Goal: Task Accomplishment & Management: Use online tool/utility

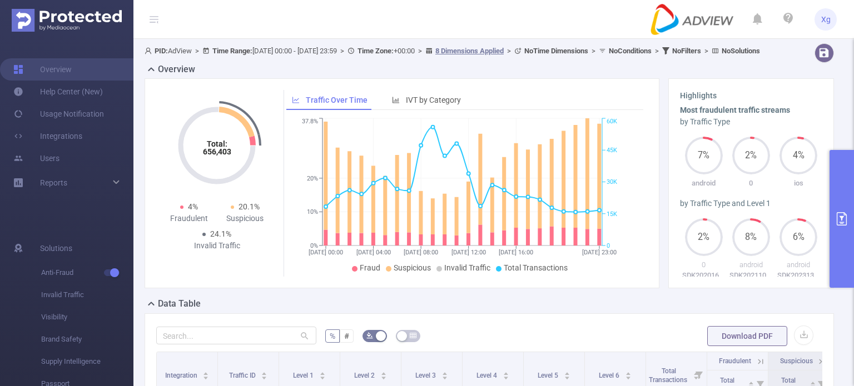
click at [832, 183] on button "primary" at bounding box center [841, 219] width 24 height 138
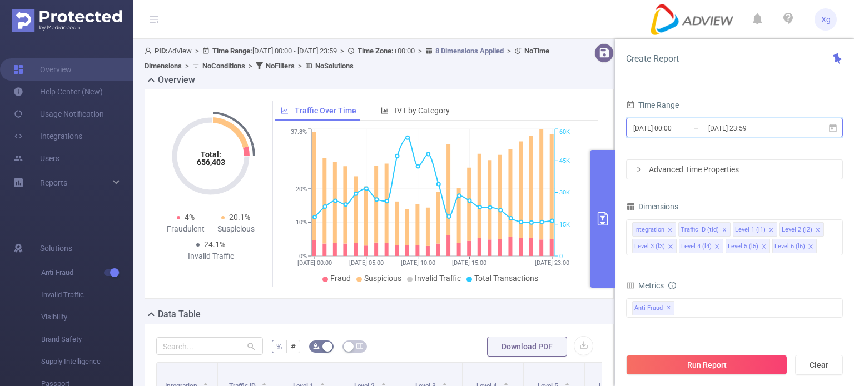
click at [834, 128] on icon at bounding box center [833, 128] width 10 height 10
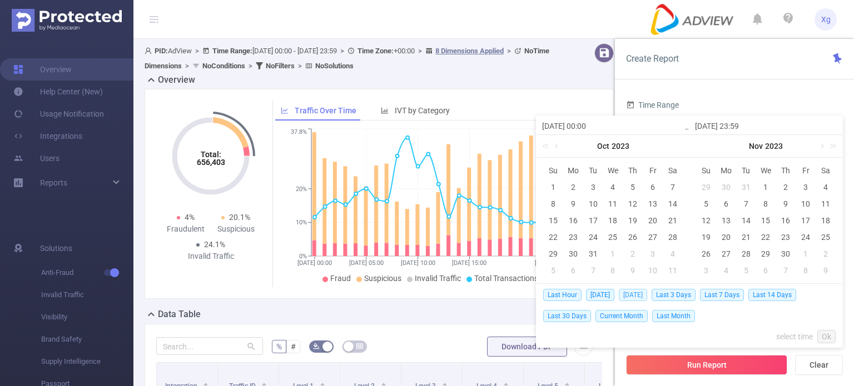
click at [640, 292] on span "[DATE]" at bounding box center [633, 295] width 28 height 12
type input "[DATE] 00:00"
type input "[DATE] 23:59"
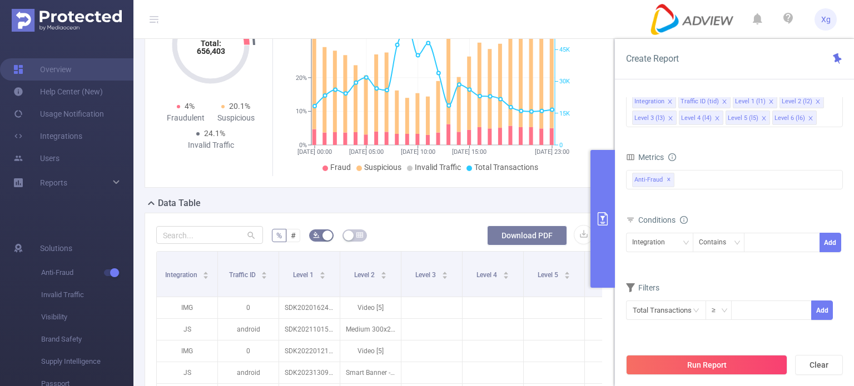
scroll to position [167, 0]
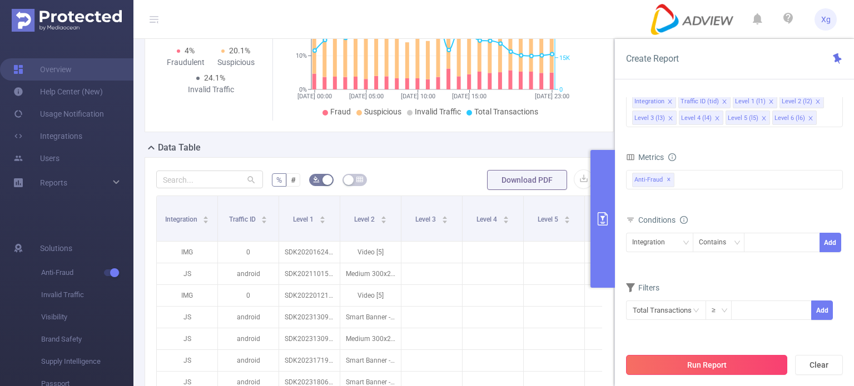
click at [749, 363] on button "Run Report" at bounding box center [706, 365] width 161 height 20
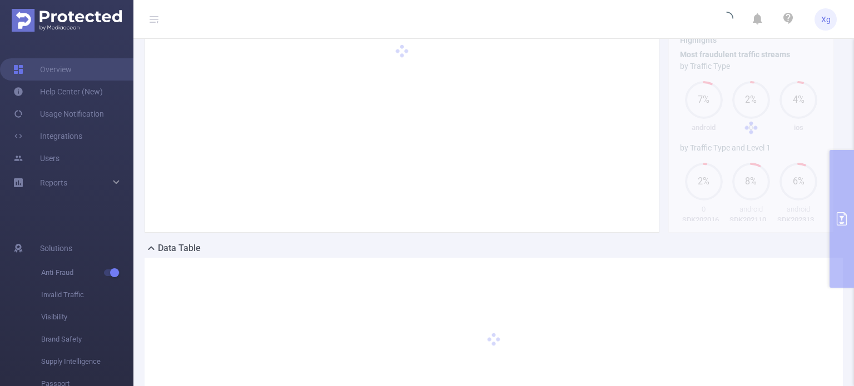
scroll to position [56, 0]
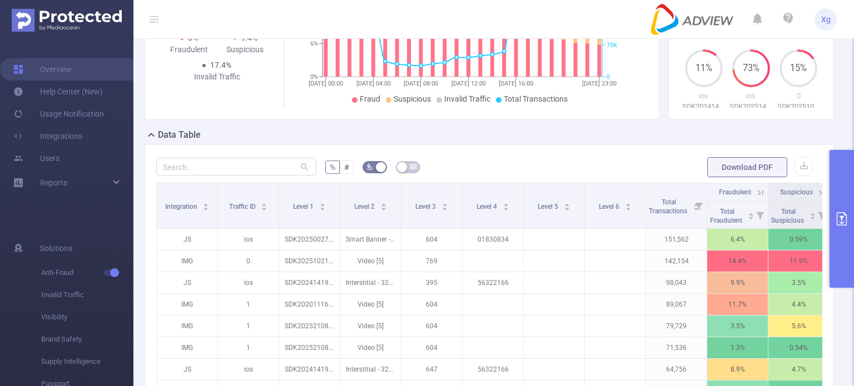
scroll to position [167, 0]
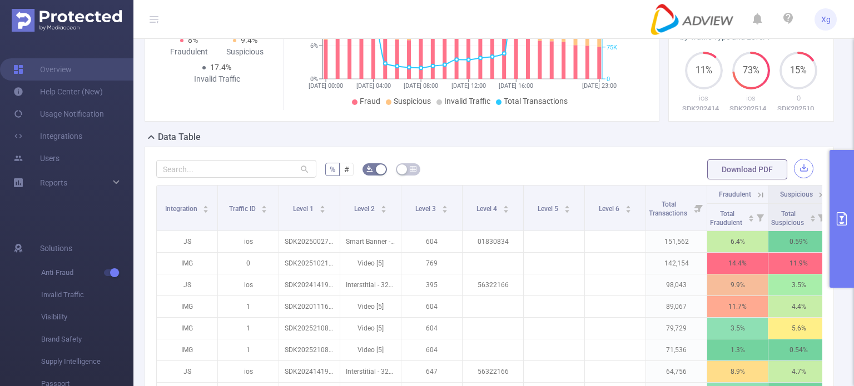
click at [794, 175] on button "button" at bounding box center [803, 168] width 19 height 19
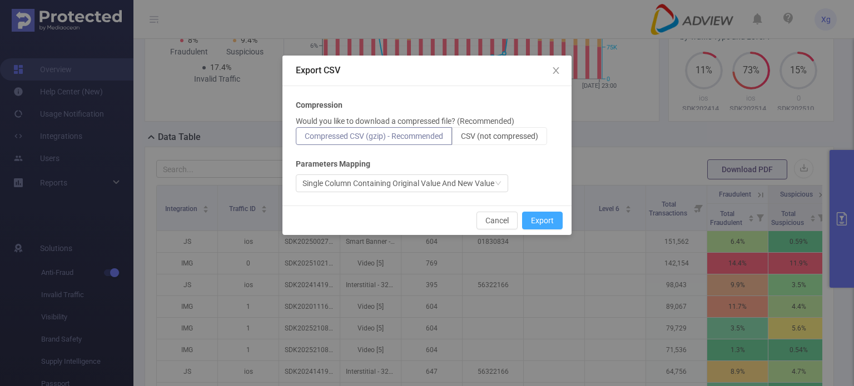
click at [538, 218] on button "Export" at bounding box center [542, 221] width 41 height 18
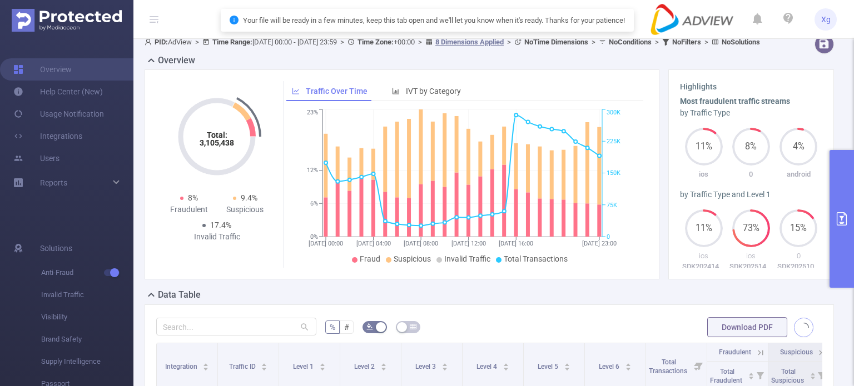
scroll to position [0, 0]
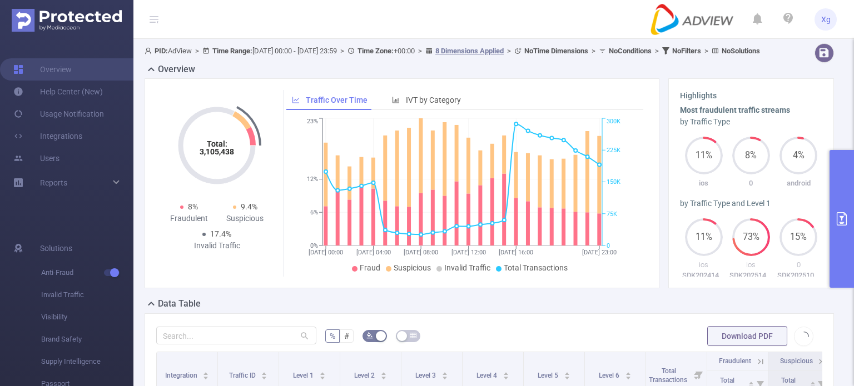
click at [558, 91] on div "Total: 3,105,438 Total: 3,105,438 8% Fraudulent 9.4% Suspicious 17.4% Invalid T…" at bounding box center [402, 183] width 515 height 210
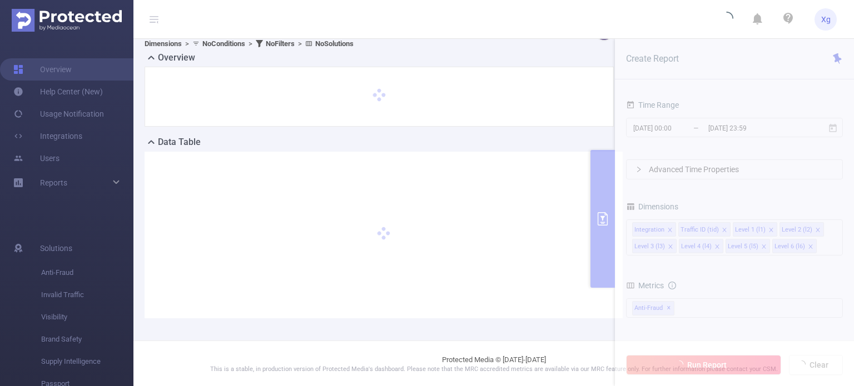
scroll to position [22, 0]
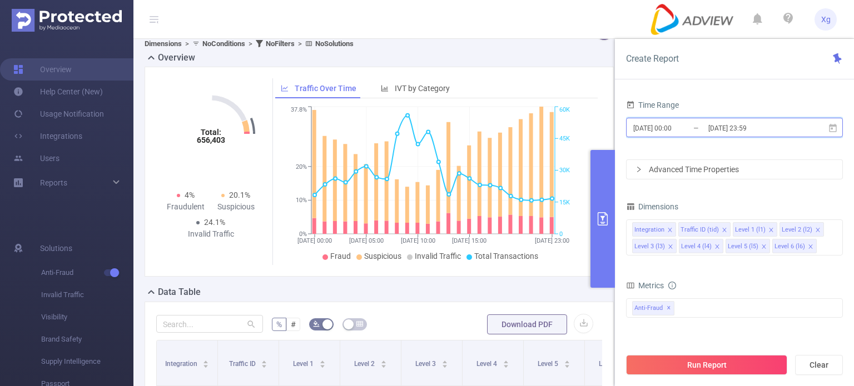
click at [834, 128] on icon at bounding box center [833, 128] width 10 height 10
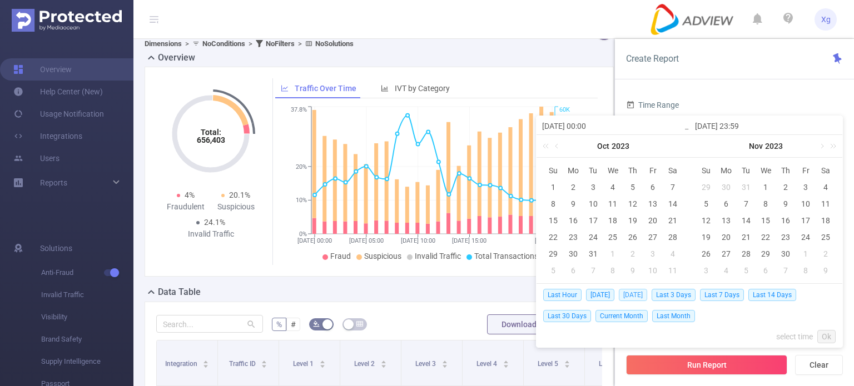
click at [623, 293] on span "[DATE]" at bounding box center [633, 295] width 28 height 12
type input "[DATE] 00:00"
type input "[DATE] 23:59"
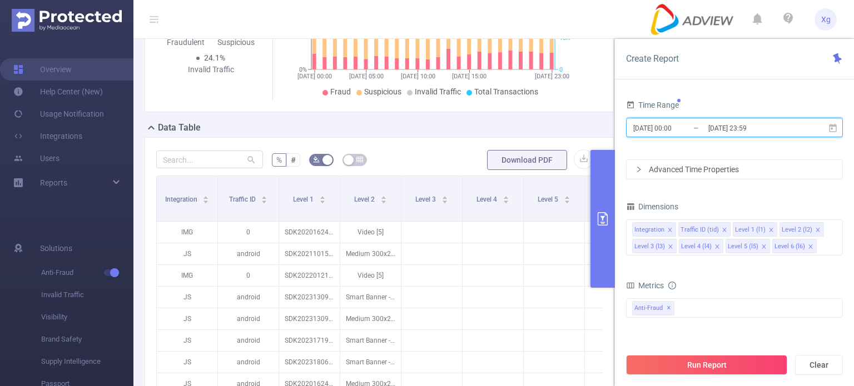
scroll to position [189, 0]
click at [815, 228] on icon "icon: close" at bounding box center [818, 230] width 6 height 6
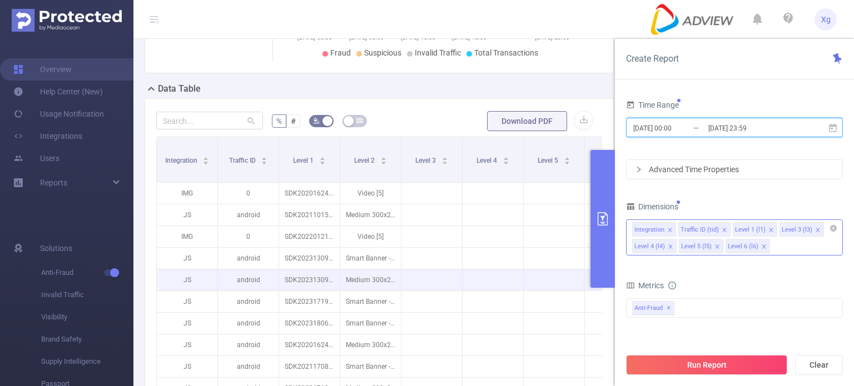
scroll to position [245, 0]
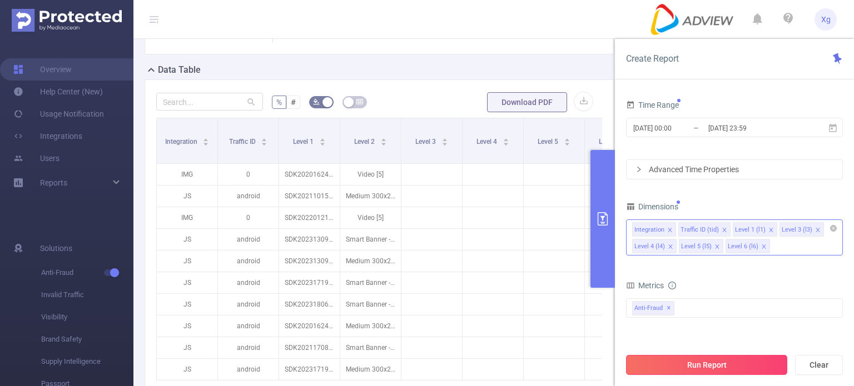
click at [728, 369] on button "Run Report" at bounding box center [706, 365] width 161 height 20
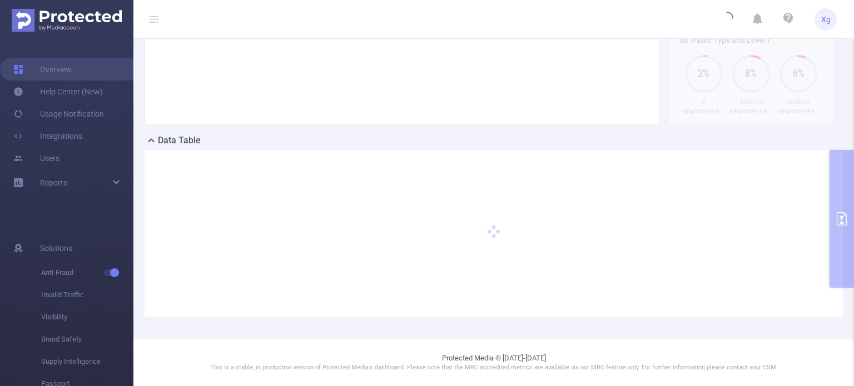
scroll to position [173, 0]
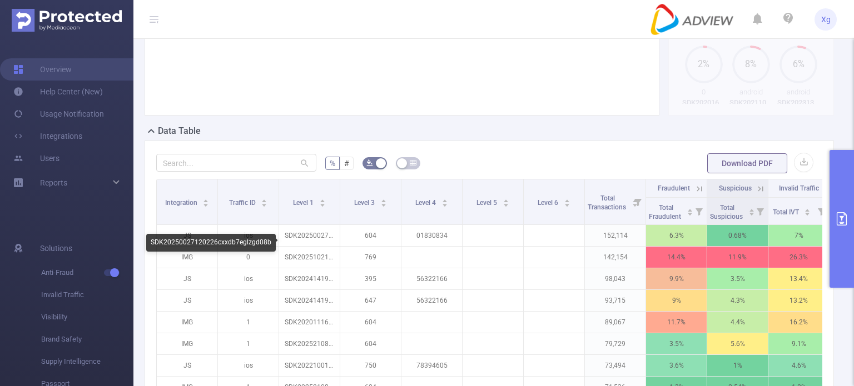
click at [257, 240] on div "SDK20250027120226cxxdb7eglzgd08b" at bounding box center [211, 243] width 130 height 18
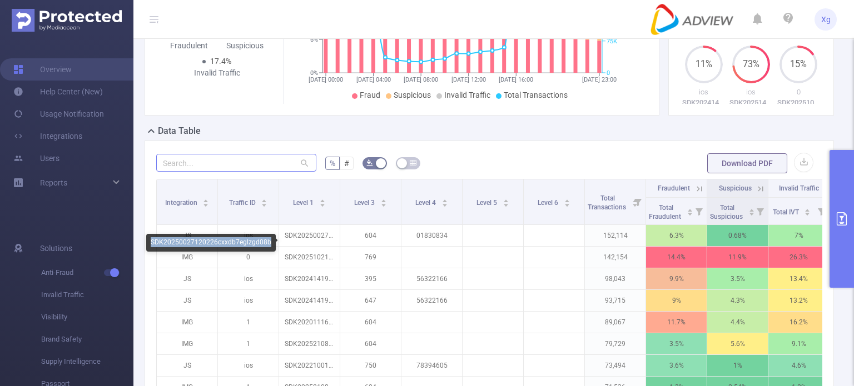
copy div "SDK20250027120226cxxdb7eglzgd08b"
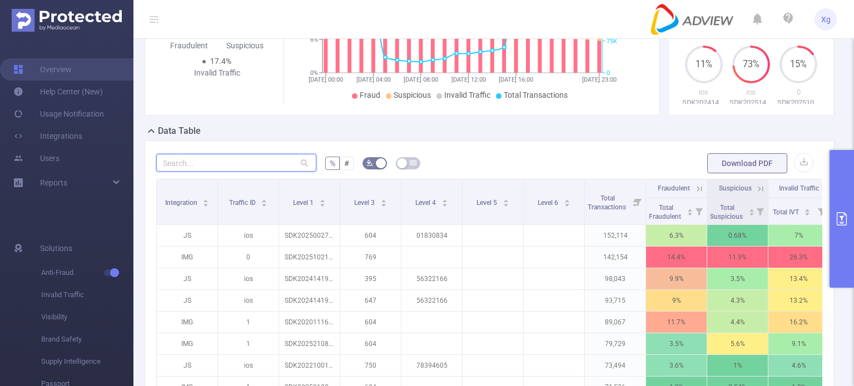
click at [256, 172] on input "text" at bounding box center [236, 163] width 160 height 18
paste input "sdk20250027120226cxxdb7eglzgd08b"
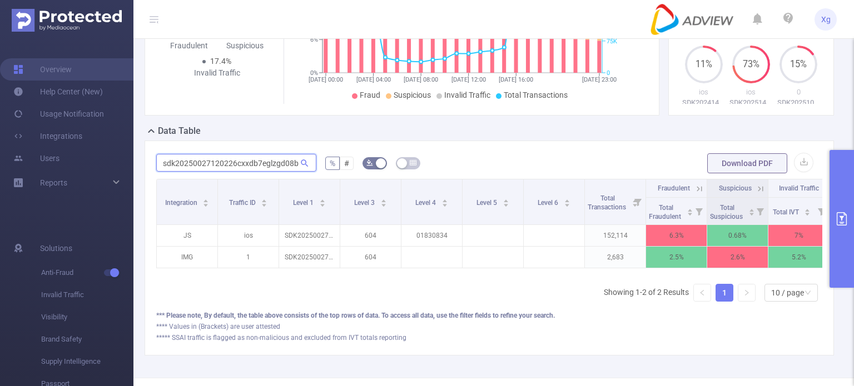
type input "sdk20250027120226cxxdb7eglzgd08b"
click at [842, 163] on button "primary" at bounding box center [841, 219] width 24 height 138
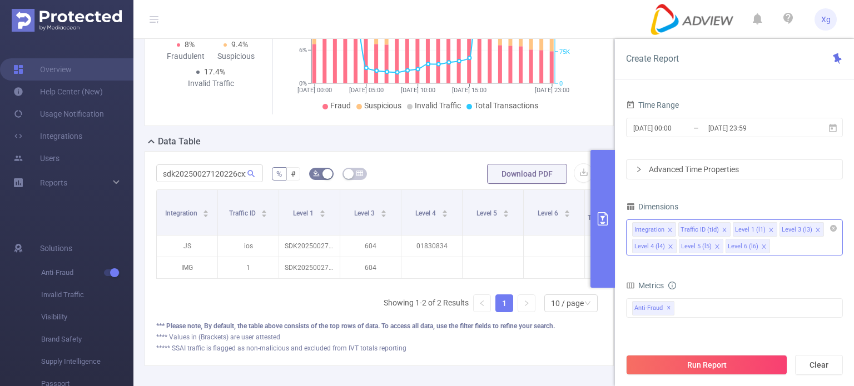
click at [669, 227] on icon "icon: close" at bounding box center [670, 230] width 6 height 6
click at [724, 364] on button "Run Report" at bounding box center [706, 365] width 161 height 20
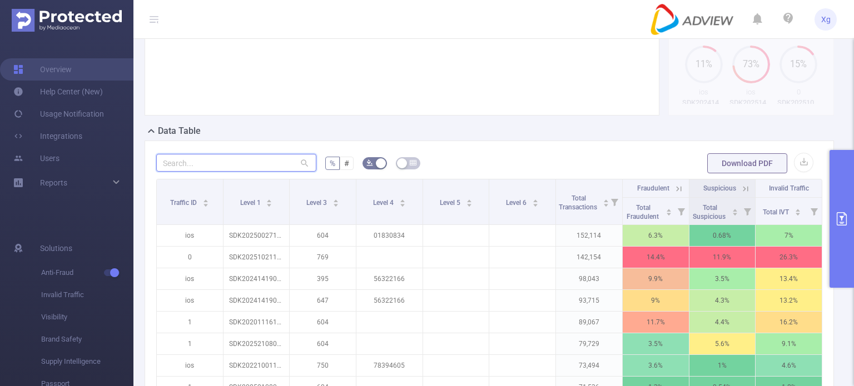
click at [213, 172] on input "text" at bounding box center [236, 163] width 160 height 18
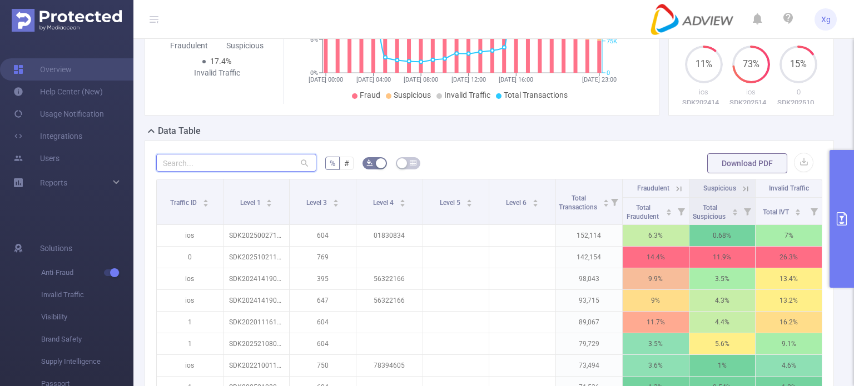
paste input "sdk20250027120226cxxdb7eglzgd08b"
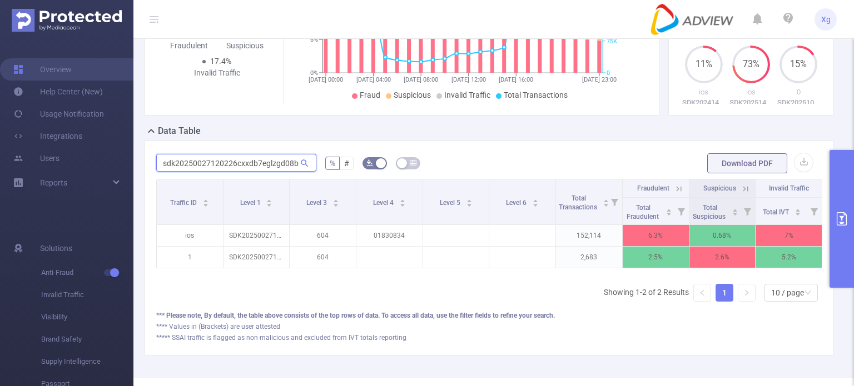
type input "sdk20250027120226cxxdb7eglzgd08b"
click at [840, 202] on button "primary" at bounding box center [841, 219] width 24 height 138
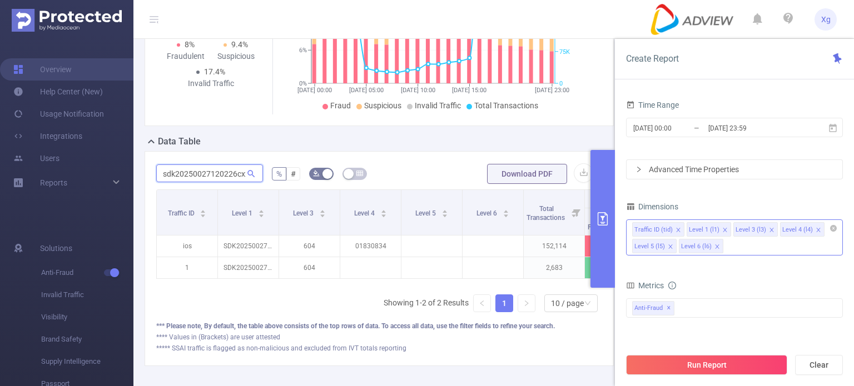
click at [232, 172] on input "sdk20250027120226cxxdb7eglzgd08b" at bounding box center [209, 174] width 107 height 18
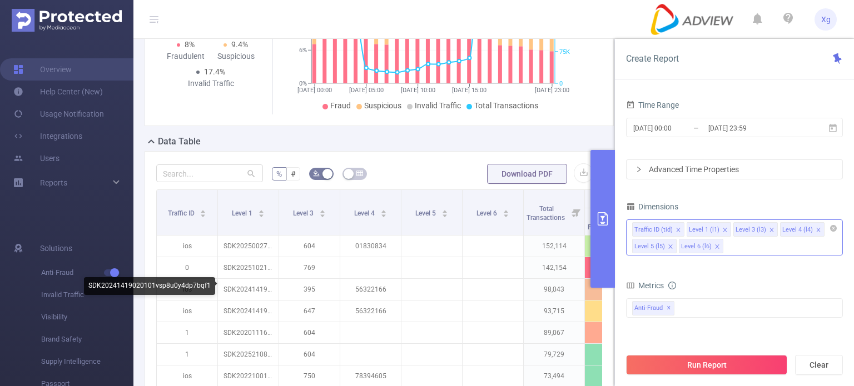
click at [192, 284] on div "SDK20241419020101vsp8u0y4dp7bqf1" at bounding box center [149, 286] width 131 height 18
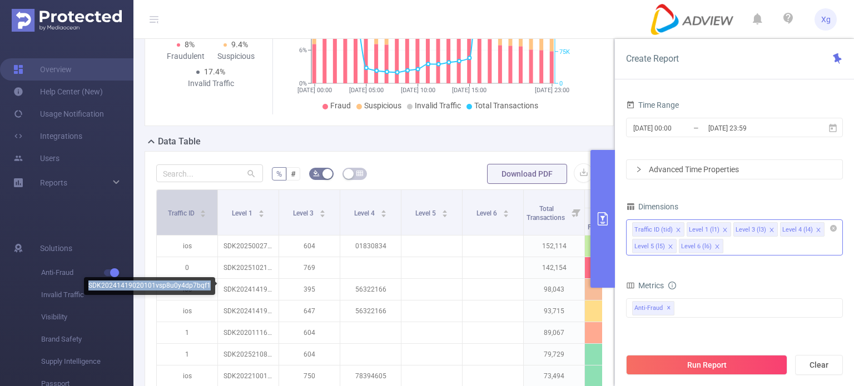
copy div "SDK20241419020101vsp8u0y4dp7bqf1"
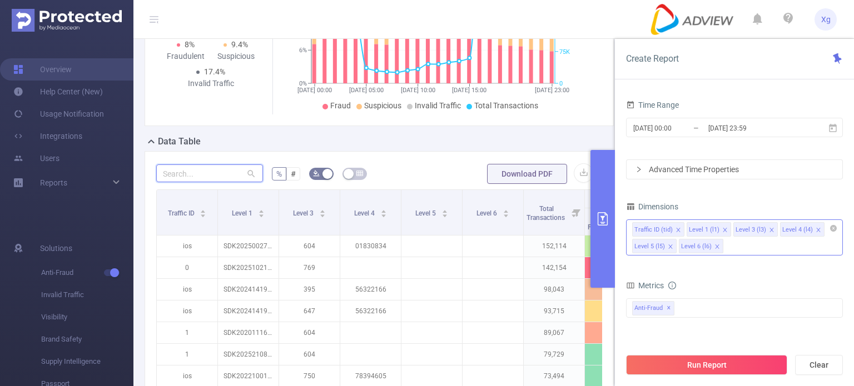
click at [215, 171] on input "text" at bounding box center [209, 174] width 107 height 18
paste input "sdk20241419020101vsp8u0y4dp7bqf1"
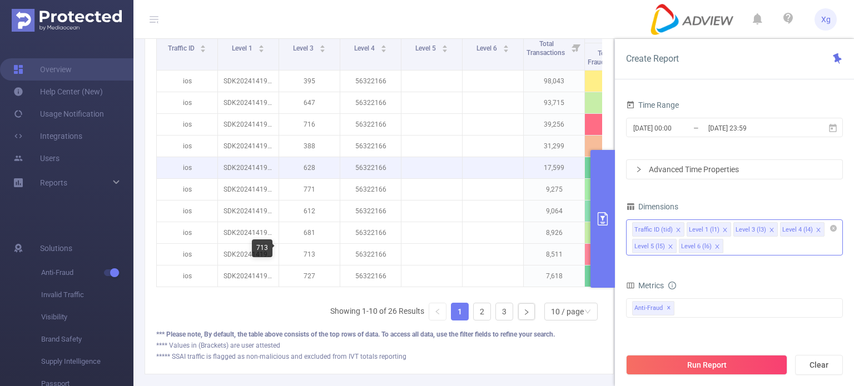
scroll to position [340, 0]
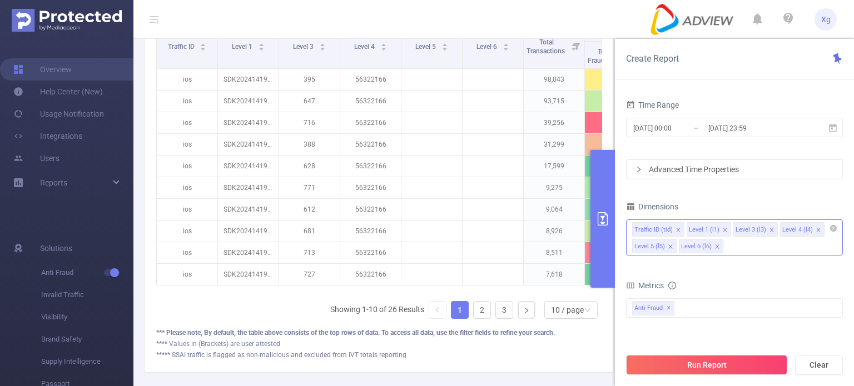
click at [764, 229] on li "Level 3 (l3)" at bounding box center [755, 229] width 44 height 14
type input "sdk20241419020101vsp8u0y4dp7bqf1"
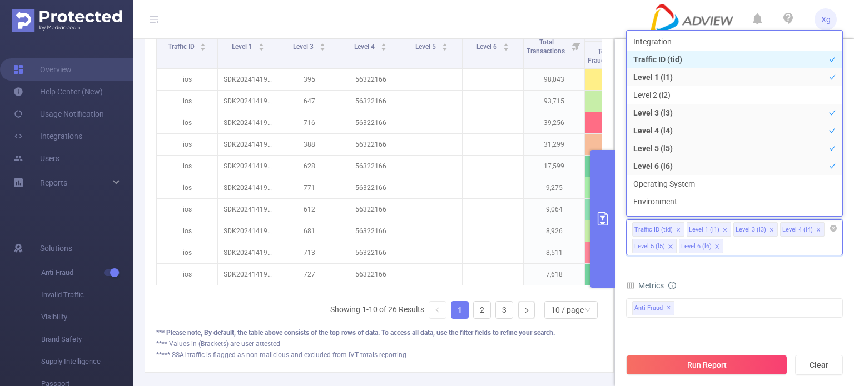
click at [769, 228] on icon "icon: close" at bounding box center [772, 230] width 6 height 6
click at [749, 247] on div "Traffic ID (tid) Level 1 (l1) Level 4 (l4) Level 5 (l5) Level 6 (l6)" at bounding box center [734, 238] width 217 height 36
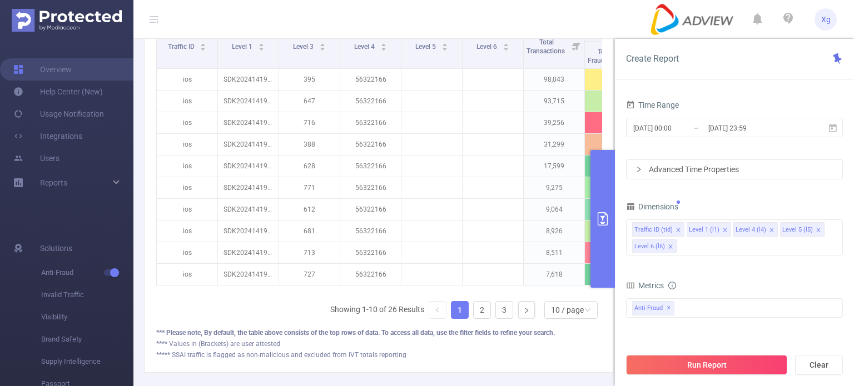
click at [682, 364] on button "Run Report" at bounding box center [706, 365] width 161 height 20
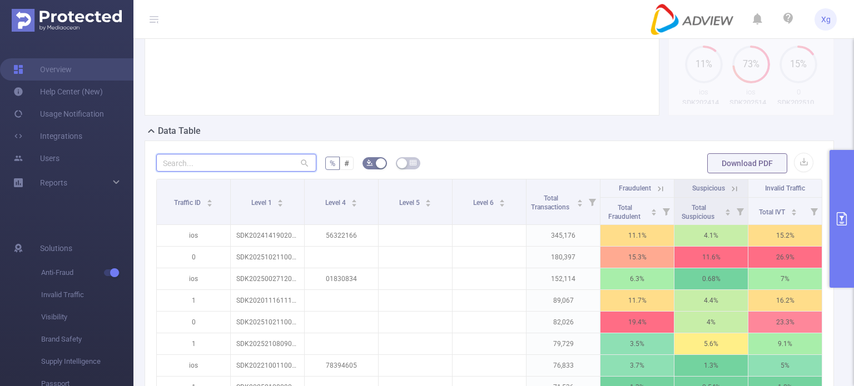
click at [200, 172] on input "text" at bounding box center [236, 163] width 160 height 18
paste input "sdk20241419020101vsp8u0y4dp7bqf1"
type input "sdk20241419020101vsp8u0y4dp7bqf1"
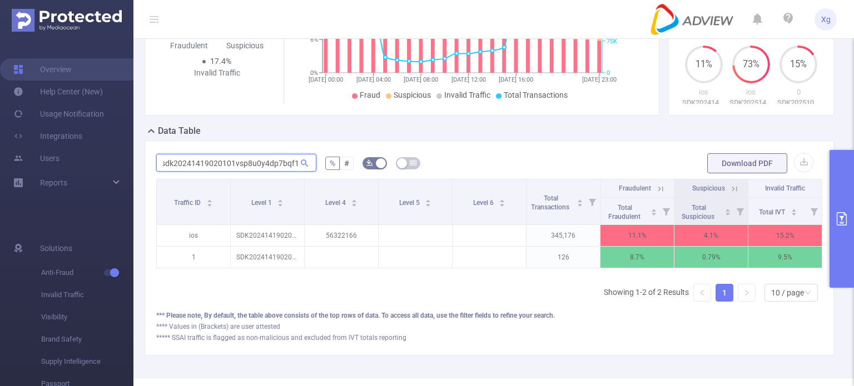
click at [273, 171] on input "sdk20241419020101vsp8u0y4dp7bqf1" at bounding box center [236, 163] width 160 height 18
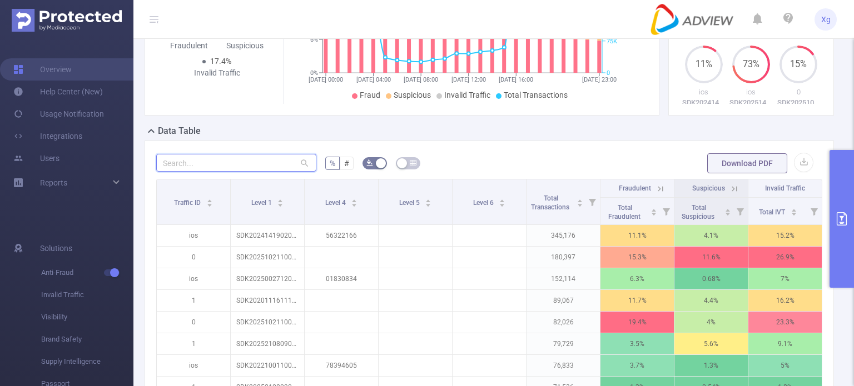
scroll to position [0, 0]
click at [207, 327] on div "SDK202510211003097k4b8bd81fh0iw0" at bounding box center [160, 329] width 131 height 18
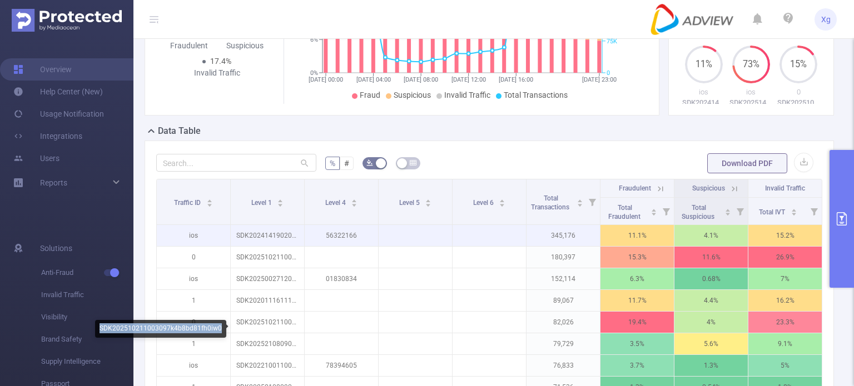
copy div "SDK202510211003097k4b8bd81fh0iw0"
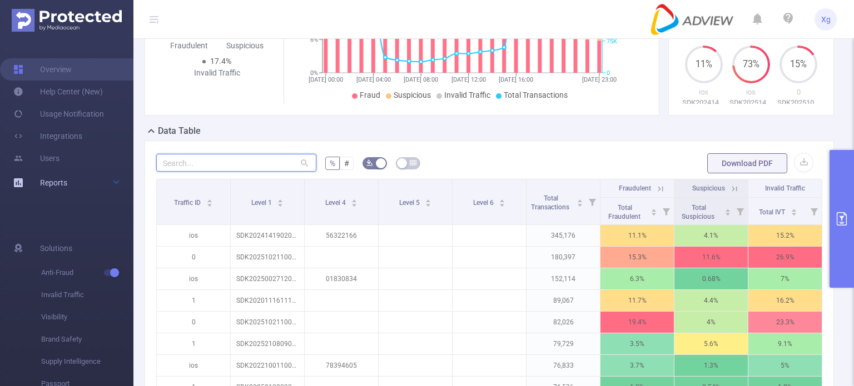
drag, startPoint x: 218, startPoint y: 176, endPoint x: 94, endPoint y: 176, distance: 124.0
click at [94, 176] on section "Overview Help Center (New) Usage Notification Integrations Users Reports Soluti…" at bounding box center [427, 193] width 854 height 386
paste input "sdk202510211003097k4b8bd81fh0iw0"
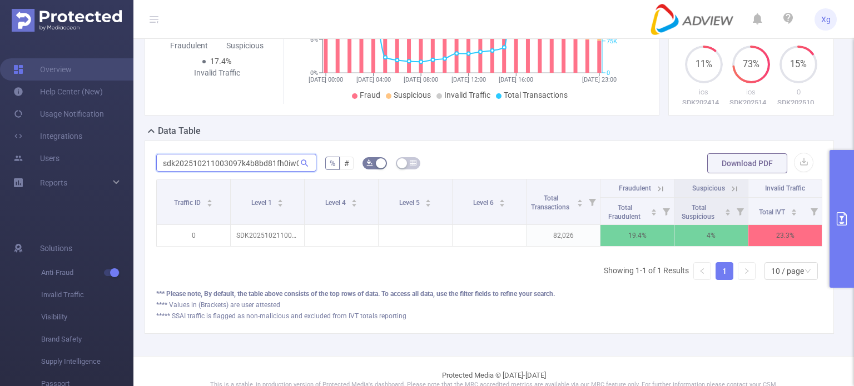
scroll to position [0, 2]
type input "sdk202510211003097k4b8bd81fh0iw0"
click at [845, 211] on button "primary" at bounding box center [841, 219] width 24 height 138
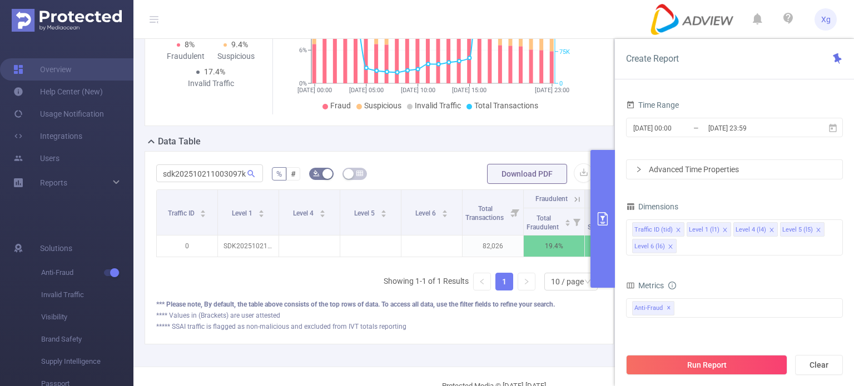
click at [677, 230] on icon "icon: close" at bounding box center [678, 230] width 4 height 4
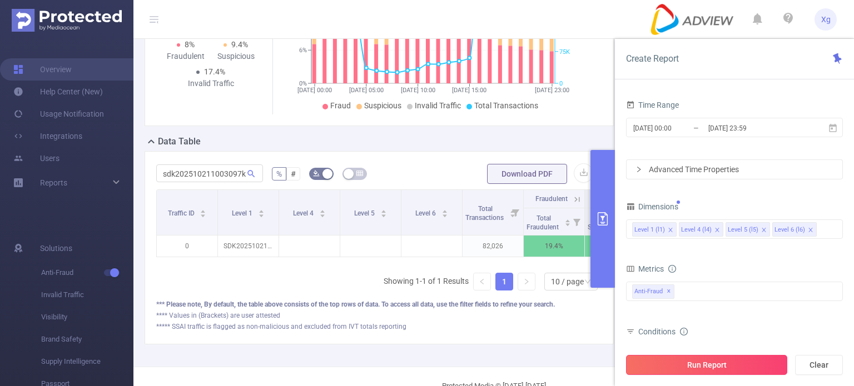
click at [722, 366] on button "Run Report" at bounding box center [706, 365] width 161 height 20
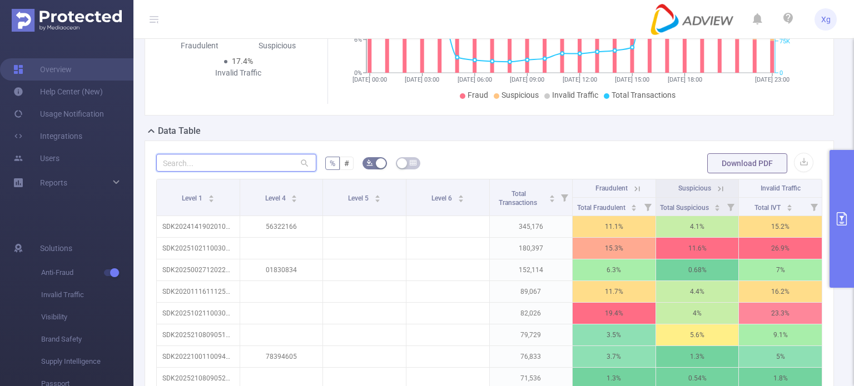
click at [258, 168] on input "text" at bounding box center [236, 163] width 160 height 18
paste input "sdk202510211003097k4b8bd81fh0iw0"
type input "sdk202510211003097k4b8bd81fh0iw0"
click at [844, 220] on icon "primary" at bounding box center [841, 218] width 13 height 13
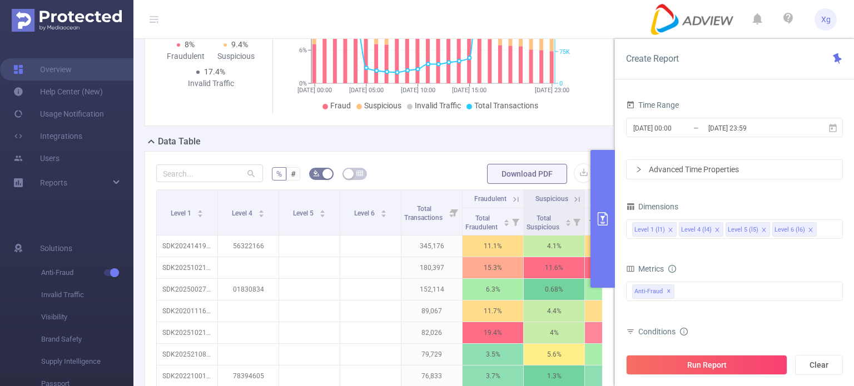
click at [485, 133] on div "Total: 3,105,438 Total: 3,105,438 8% Fraudulent 9.4% Suspicious 17.4% Invalid T…" at bounding box center [379, 25] width 478 height 219
click at [170, 168] on input "text" at bounding box center [209, 174] width 107 height 18
click at [593, 220] on button "primary" at bounding box center [602, 219] width 24 height 138
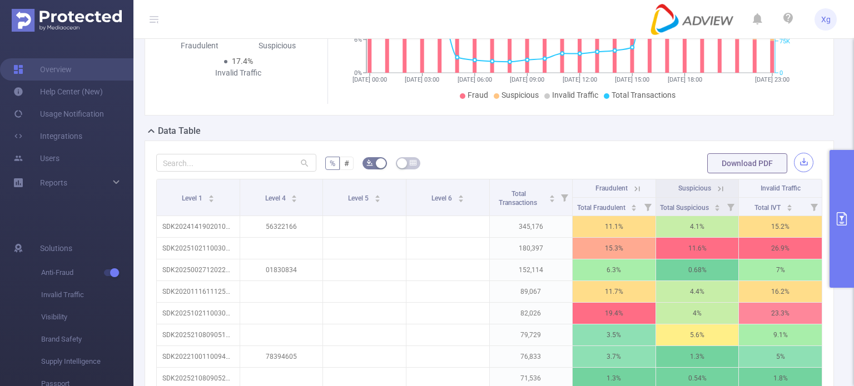
click at [794, 171] on button "button" at bounding box center [803, 162] width 19 height 19
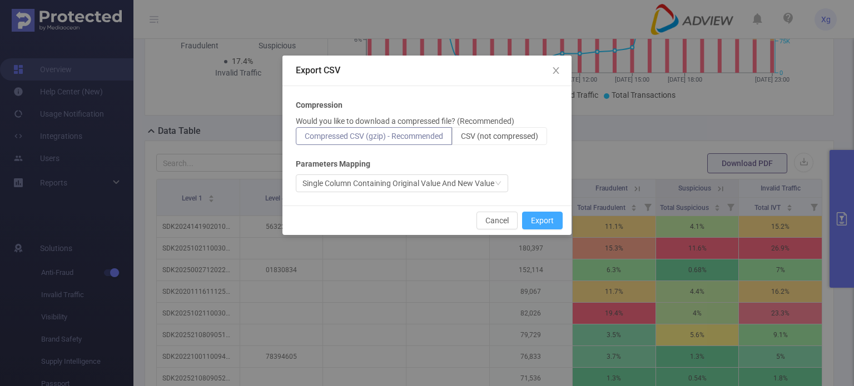
click at [529, 217] on button "Export" at bounding box center [542, 221] width 41 height 18
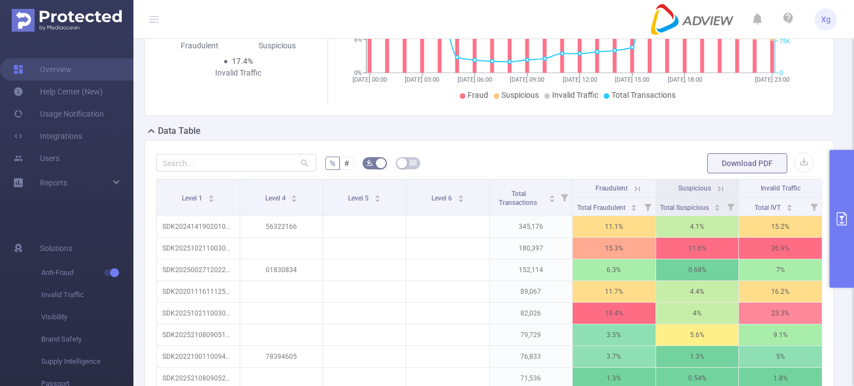
click at [656, 167] on form "% # Download PDF" at bounding box center [489, 163] width 666 height 22
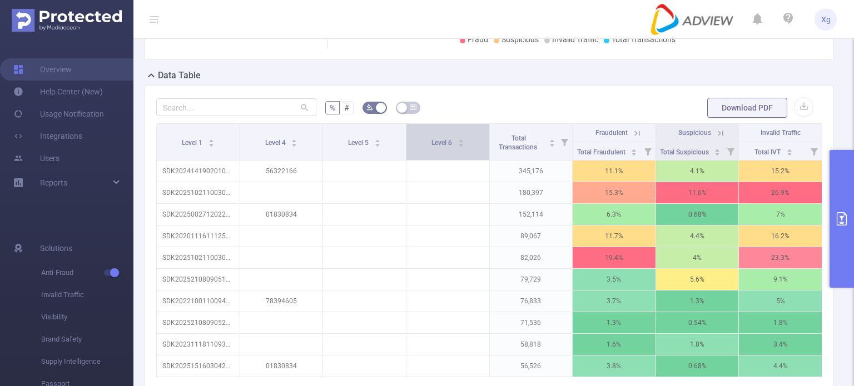
scroll to position [173, 0]
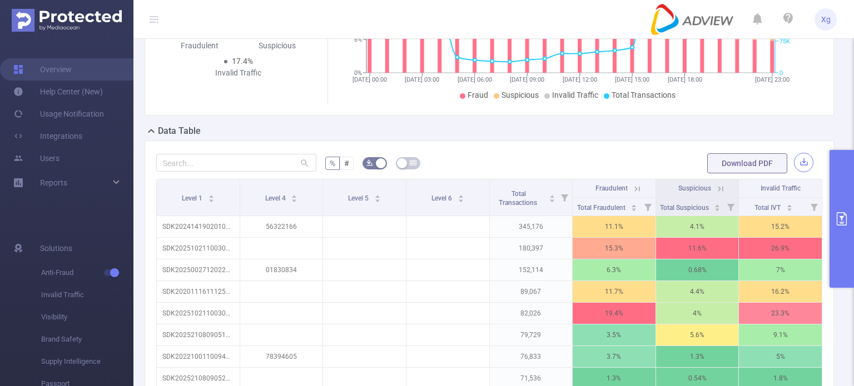
click at [796, 172] on button "button" at bounding box center [803, 162] width 19 height 19
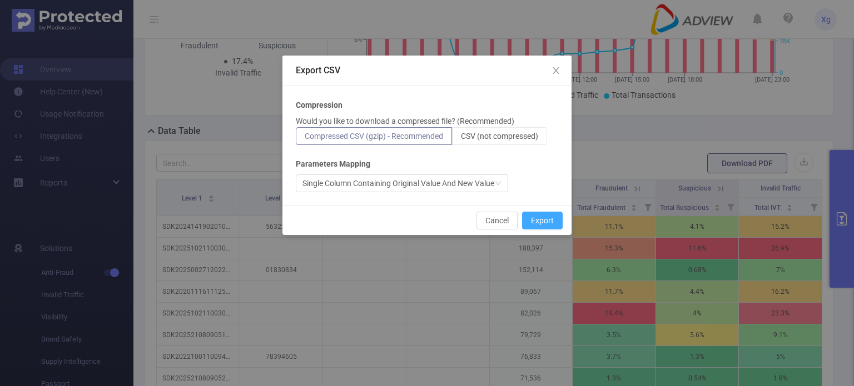
click at [531, 216] on button "Export" at bounding box center [542, 221] width 41 height 18
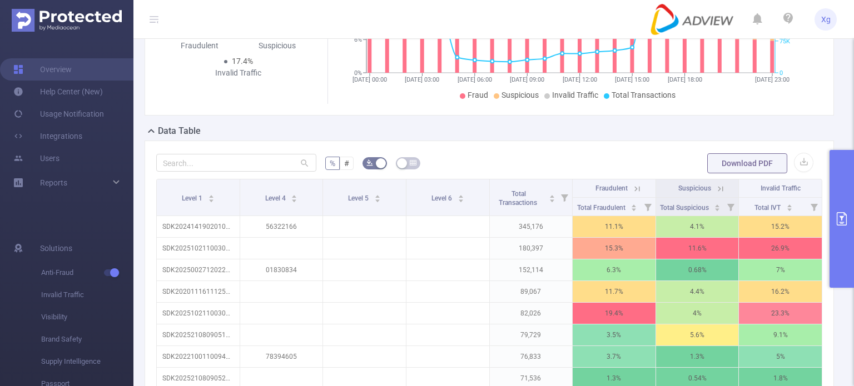
click at [545, 168] on form "% # Download PDF" at bounding box center [489, 163] width 666 height 22
click at [755, 168] on button "Download PDF" at bounding box center [747, 163] width 80 height 20
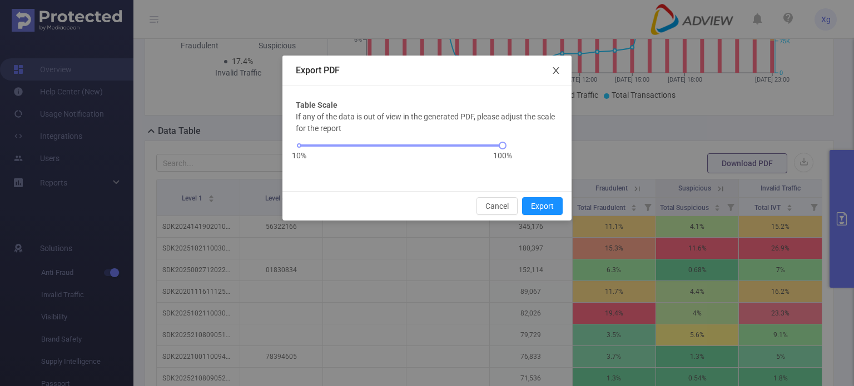
click at [556, 72] on icon "icon: close" at bounding box center [555, 70] width 9 height 9
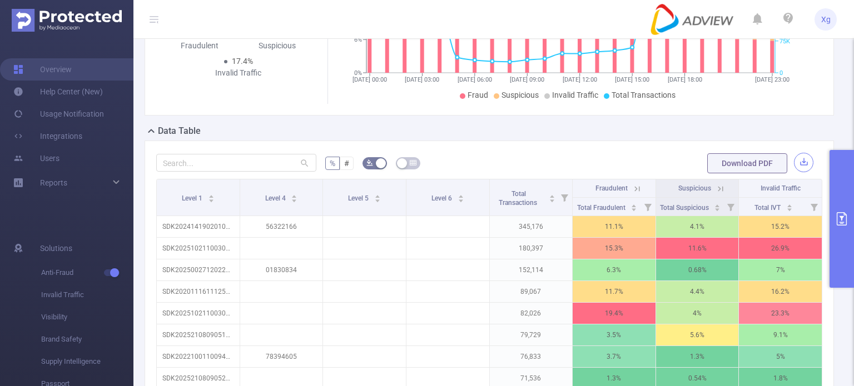
click at [794, 172] on button "button" at bounding box center [803, 162] width 19 height 19
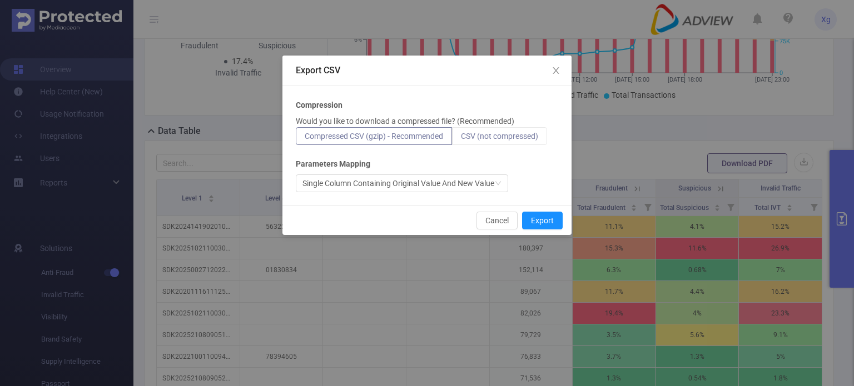
click at [498, 136] on span "CSV (not compressed)" at bounding box center [499, 136] width 77 height 9
click at [461, 139] on input "CSV (not compressed)" at bounding box center [461, 139] width 0 height 0
click at [530, 220] on button "Export" at bounding box center [542, 221] width 41 height 18
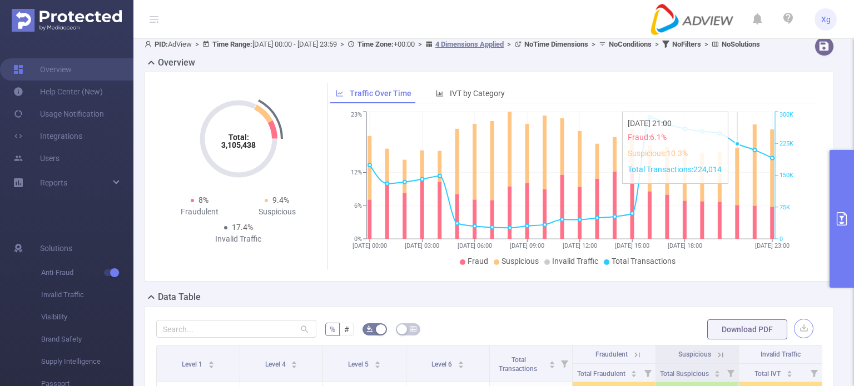
scroll to position [6, 0]
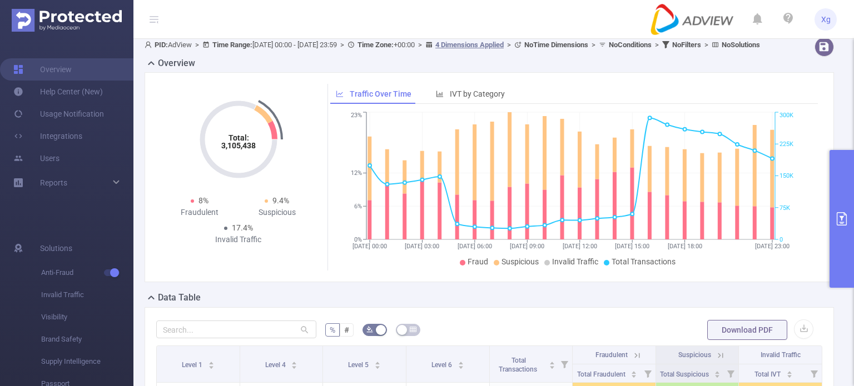
click at [836, 215] on icon "primary" at bounding box center [841, 218] width 13 height 13
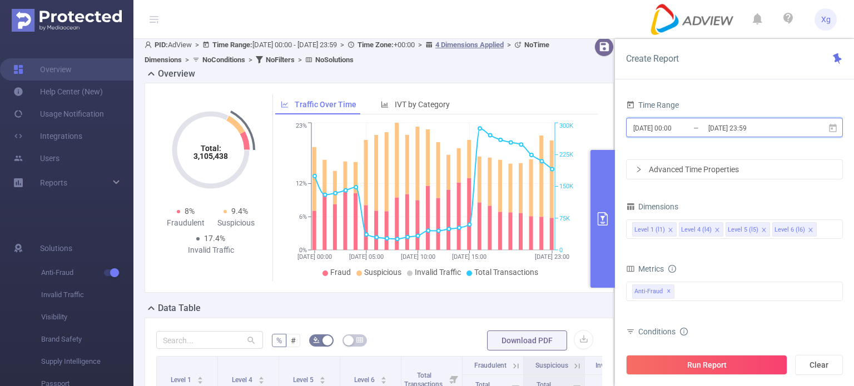
click at [834, 126] on icon at bounding box center [833, 128] width 10 height 10
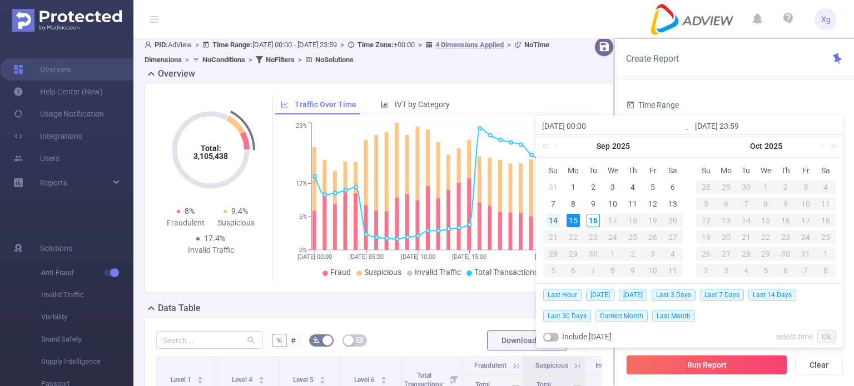
click at [549, 217] on div "14" at bounding box center [552, 220] width 13 height 13
click at [543, 214] on td "14" at bounding box center [553, 220] width 20 height 17
type input "2025-09-14 00:00"
type input "2025-09-14 23:59"
type input "2025-09-14 00:00"
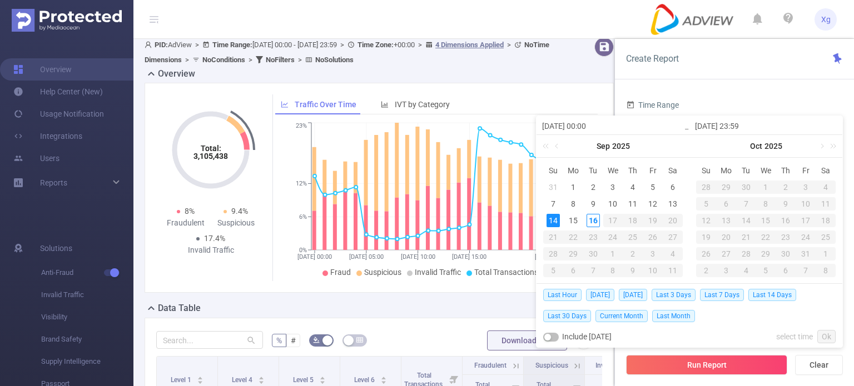
type input "2025-09-14 23:59"
click at [832, 336] on link "Ok" at bounding box center [826, 336] width 18 height 13
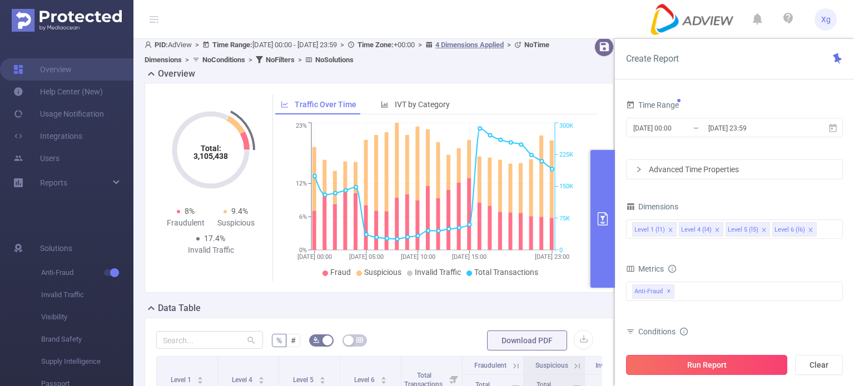
click at [749, 361] on button "Run Report" at bounding box center [706, 365] width 161 height 20
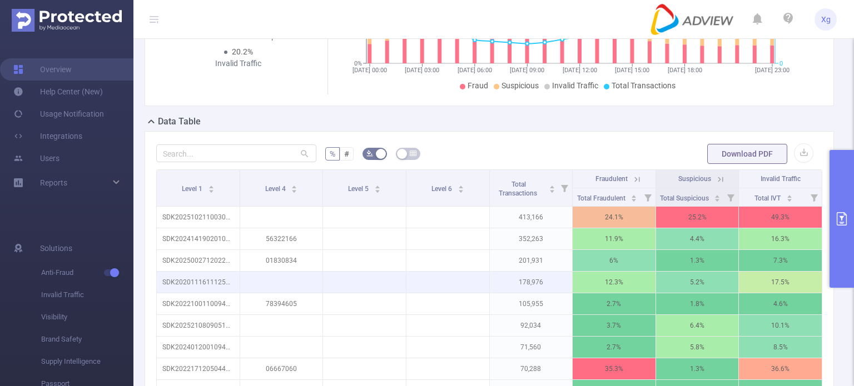
scroll to position [173, 0]
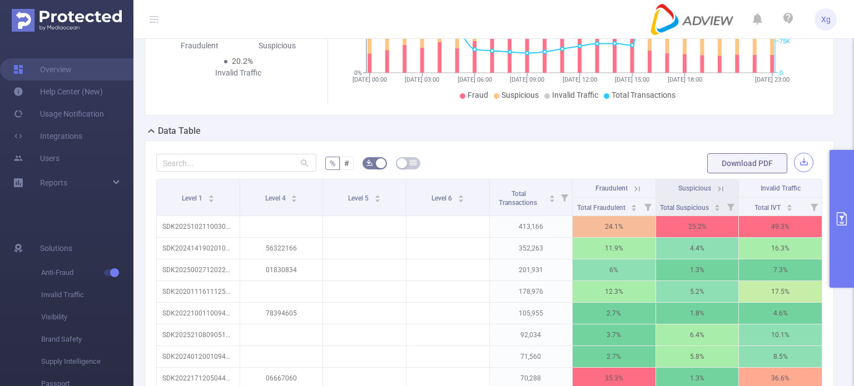
click at [794, 171] on button "button" at bounding box center [803, 162] width 19 height 19
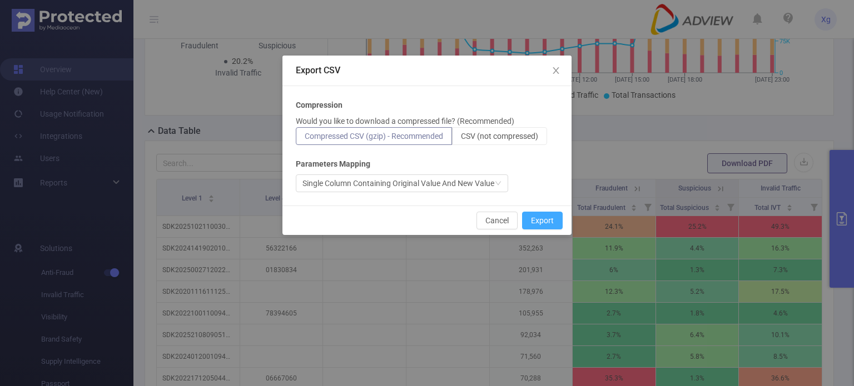
click at [540, 215] on button "Export" at bounding box center [542, 221] width 41 height 18
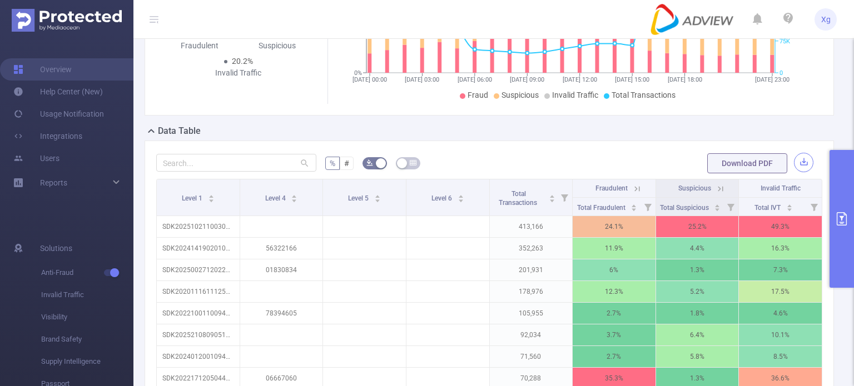
click at [794, 172] on button "button" at bounding box center [803, 162] width 19 height 19
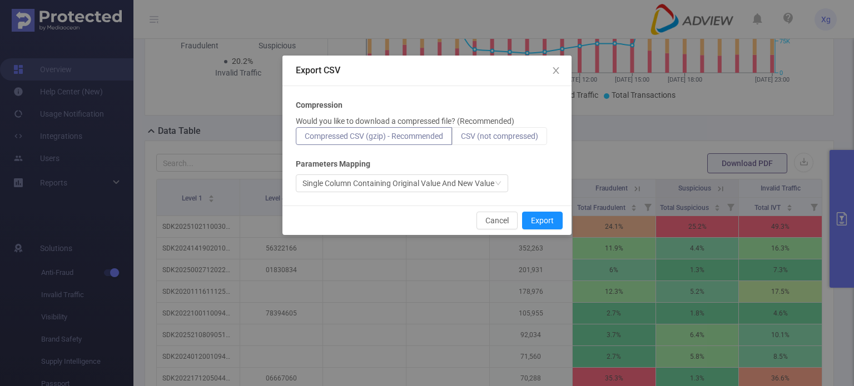
click at [509, 138] on span "CSV (not compressed)" at bounding box center [499, 136] width 77 height 9
click at [461, 139] on input "CSV (not compressed)" at bounding box center [461, 139] width 0 height 0
click at [542, 215] on button "Export" at bounding box center [542, 221] width 41 height 18
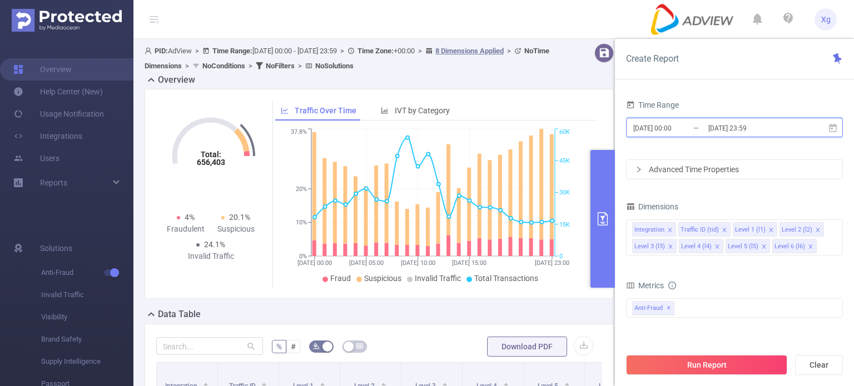
click at [836, 127] on icon at bounding box center [833, 127] width 8 height 8
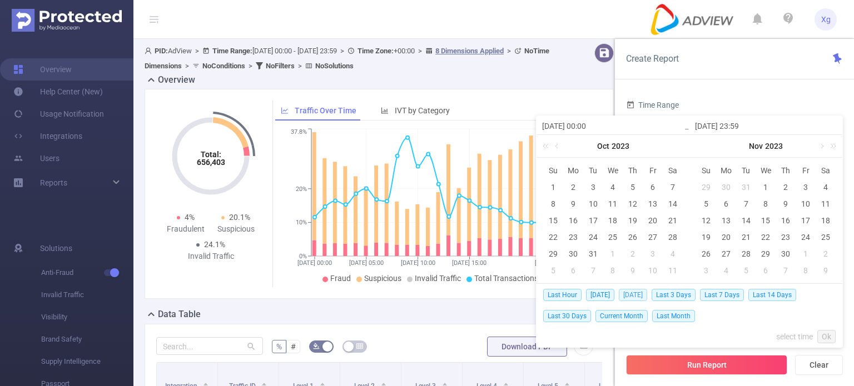
click at [629, 293] on span "[DATE]" at bounding box center [633, 295] width 28 height 12
type input "[DATE] 00:00"
type input "[DATE] 23:59"
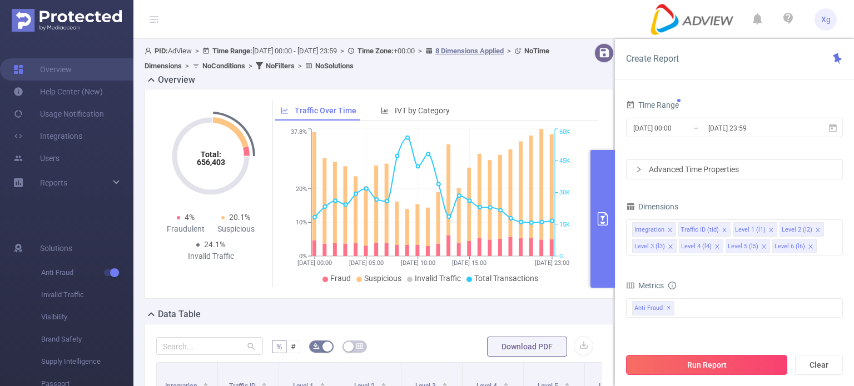
click at [735, 369] on button "Run Report" at bounding box center [706, 365] width 161 height 20
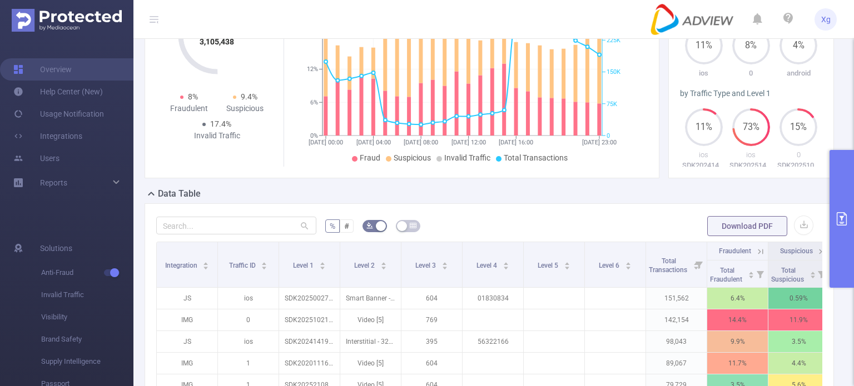
scroll to position [111, 0]
click at [191, 233] on input "text" at bounding box center [236, 225] width 160 height 18
paste input "sdk20250510050618jlko8vj20asufwx"
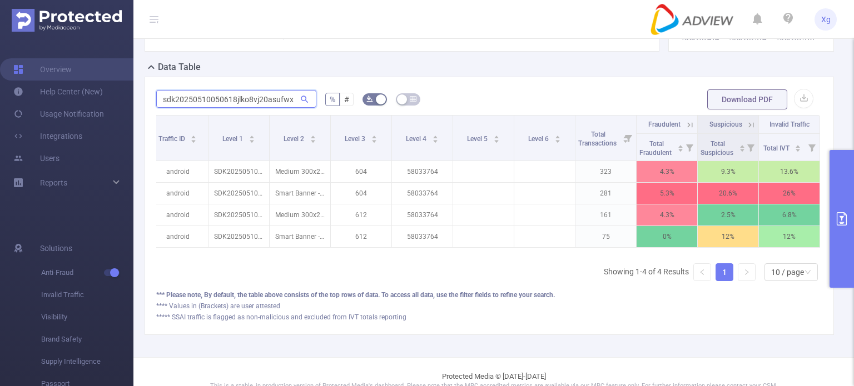
scroll to position [217, 0]
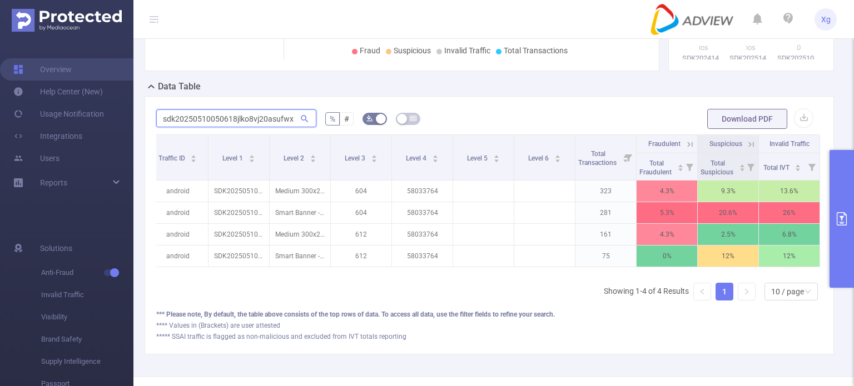
click at [240, 127] on input "sdk20250510050618jlko8vj20asufwx" at bounding box center [236, 119] width 160 height 18
paste input "31121110741sb8byw8tjd8k89"
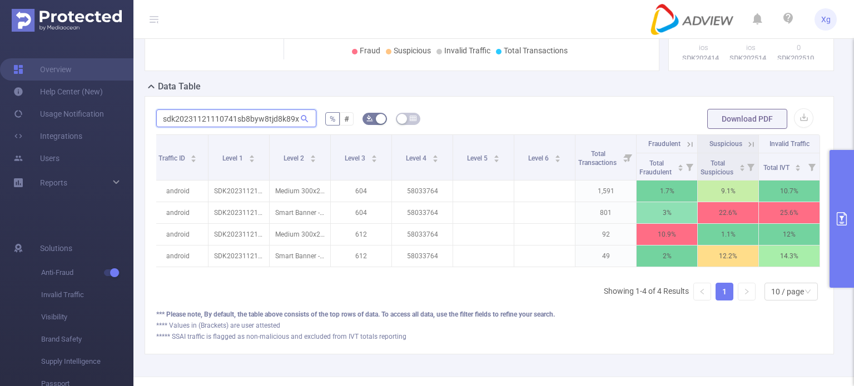
click at [251, 126] on input "sdk20231121110741sb8byw8tjd8k89x" at bounding box center [236, 119] width 160 height 18
paste input "51902070952kpxt9i82i69pt8r"
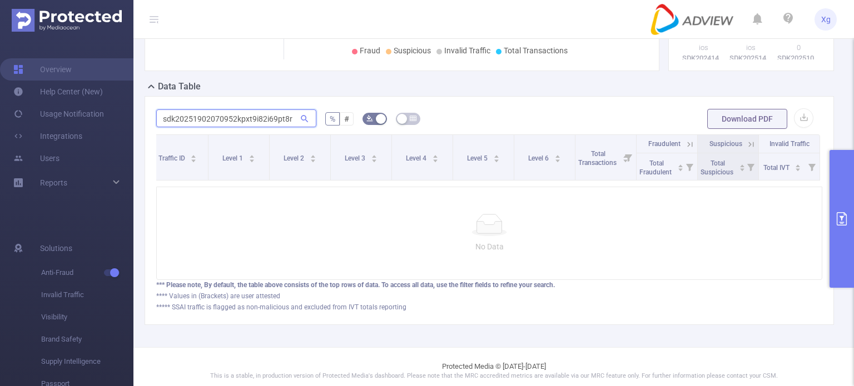
click at [261, 127] on input "sdk20251902070952kpxt9i82i69pt8r" at bounding box center [236, 119] width 160 height 18
paste input "text"
type input "sdk20251902070952kpxt9i82i69pt8r"
